Goal: Task Accomplishment & Management: Use online tool/utility

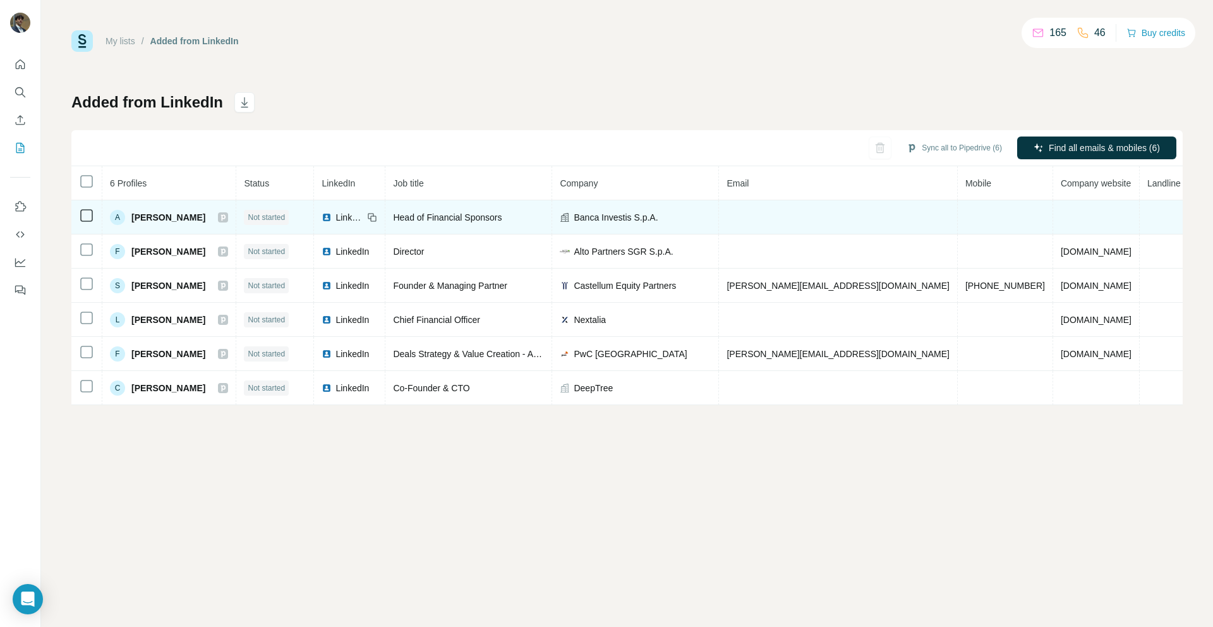
click at [630, 223] on td "Banca Investis S.p.A." at bounding box center [635, 217] width 167 height 34
drag, startPoint x: 705, startPoint y: 221, endPoint x: 637, endPoint y: 211, distance: 68.9
click at [637, 211] on div "Banca Investis S.p.A." at bounding box center [635, 217] width 151 height 13
drag, startPoint x: 703, startPoint y: 215, endPoint x: 614, endPoint y: 215, distance: 88.5
click at [614, 215] on div "Banca Investis S.p.A." at bounding box center [635, 217] width 151 height 13
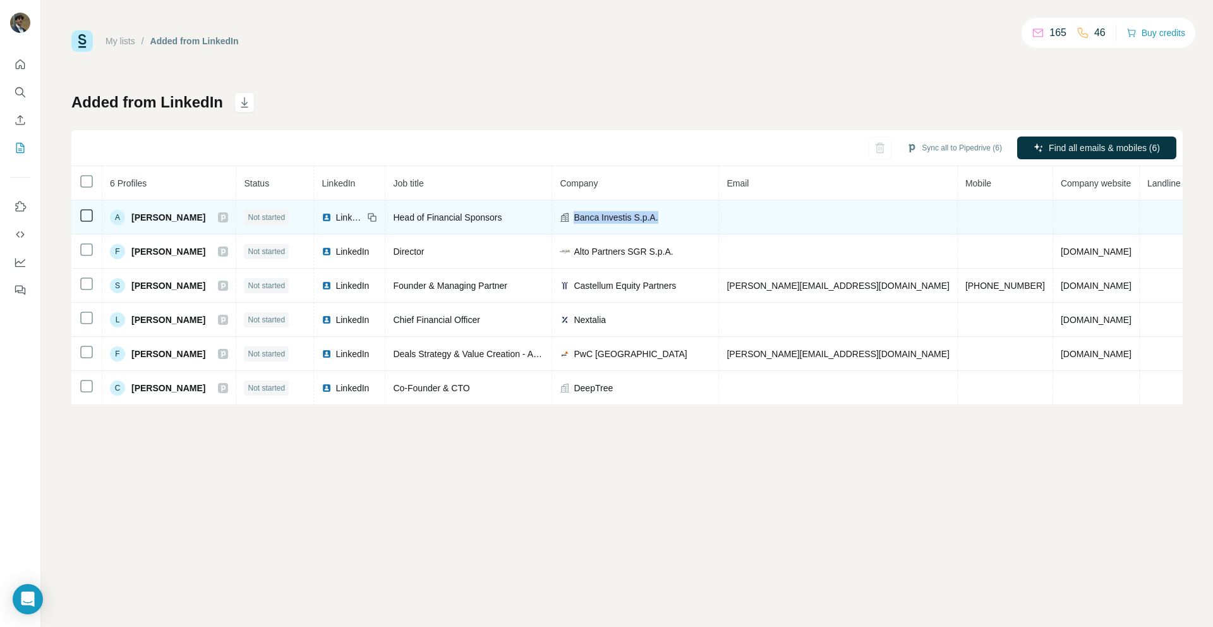
copy span "Banca Investis S.p.A."
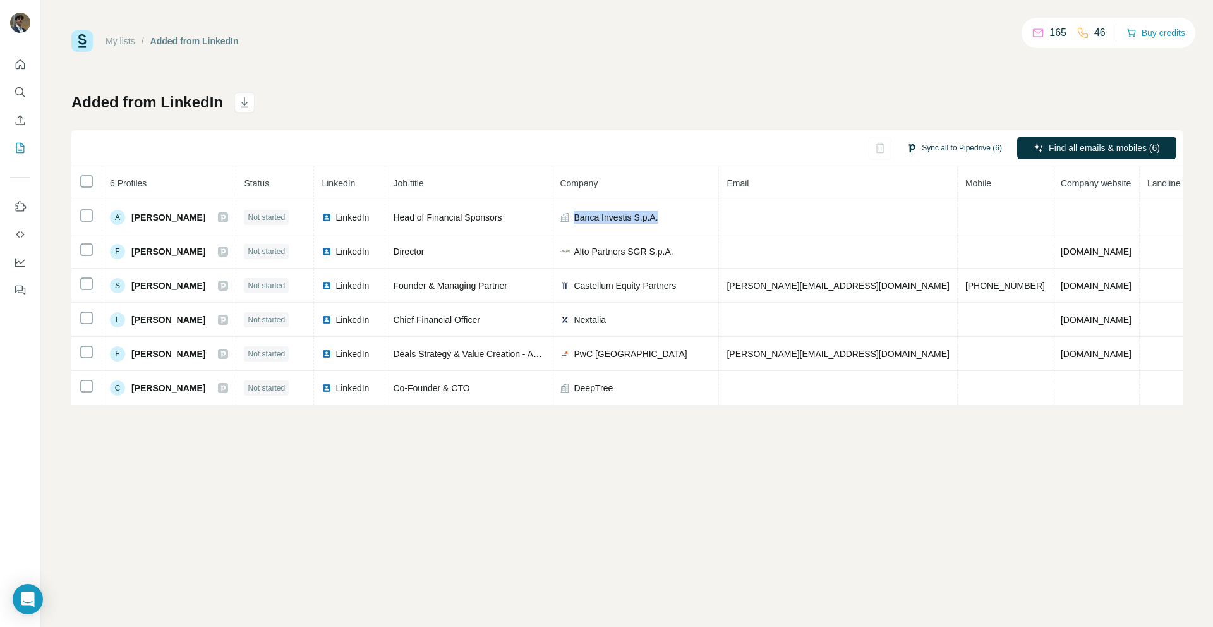
click at [927, 148] on button "Sync all to Pipedrive (6)" at bounding box center [954, 147] width 113 height 19
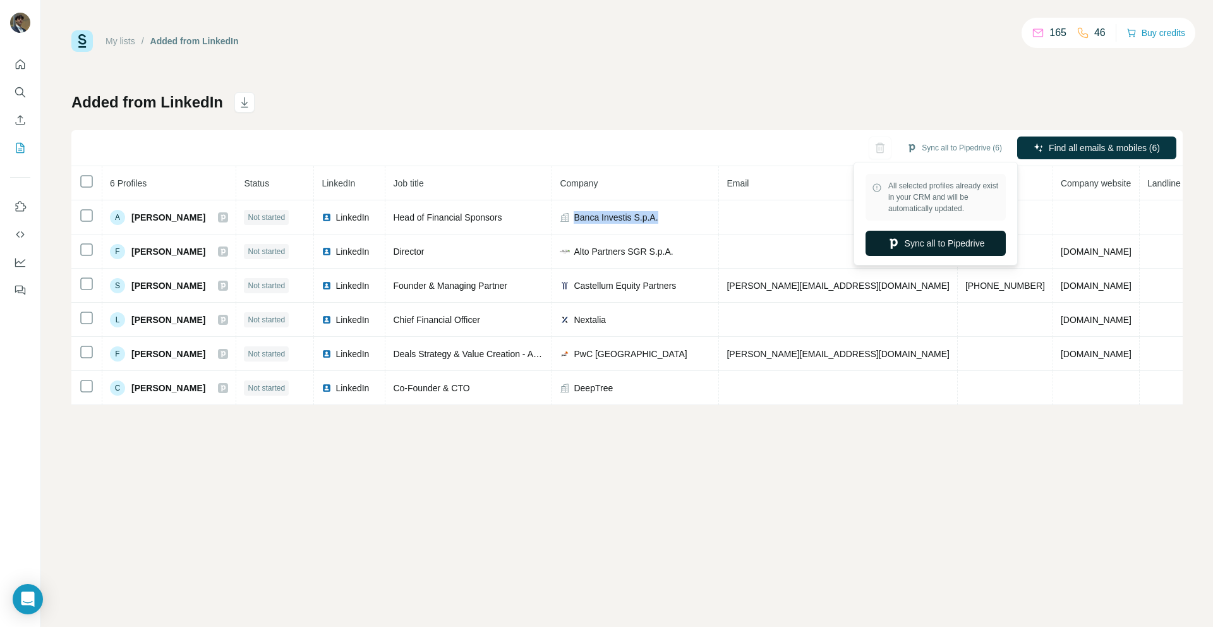
click at [920, 239] on button "Sync all to Pipedrive" at bounding box center [936, 243] width 140 height 25
